Goal: Go to known website: Access a specific website the user already knows

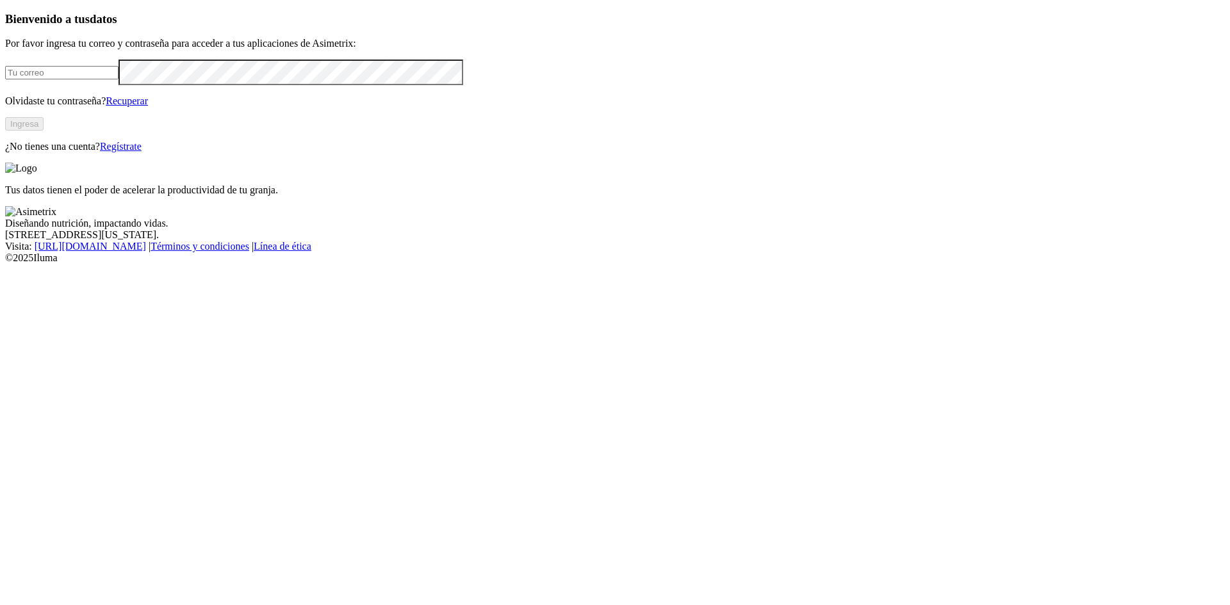
type input "[EMAIL_ADDRESS][DOMAIN_NAME]"
click at [44, 131] on button "Ingresa" at bounding box center [24, 123] width 38 height 13
